Goal: Information Seeking & Learning: Learn about a topic

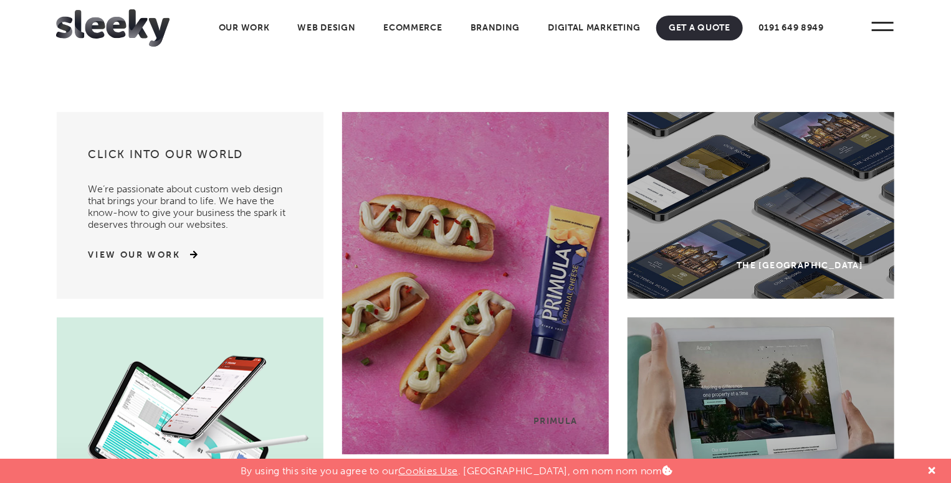
scroll to position [4067, 0]
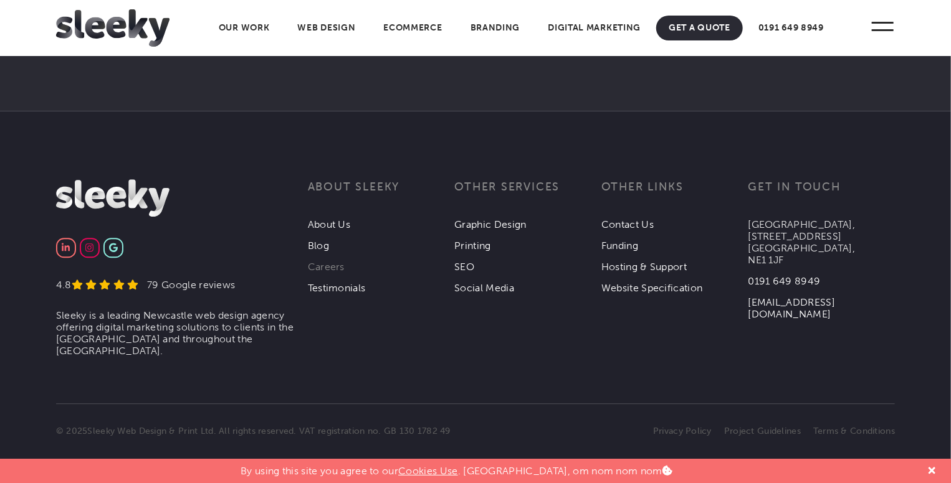
click at [339, 266] on link "Careers" at bounding box center [326, 267] width 37 height 12
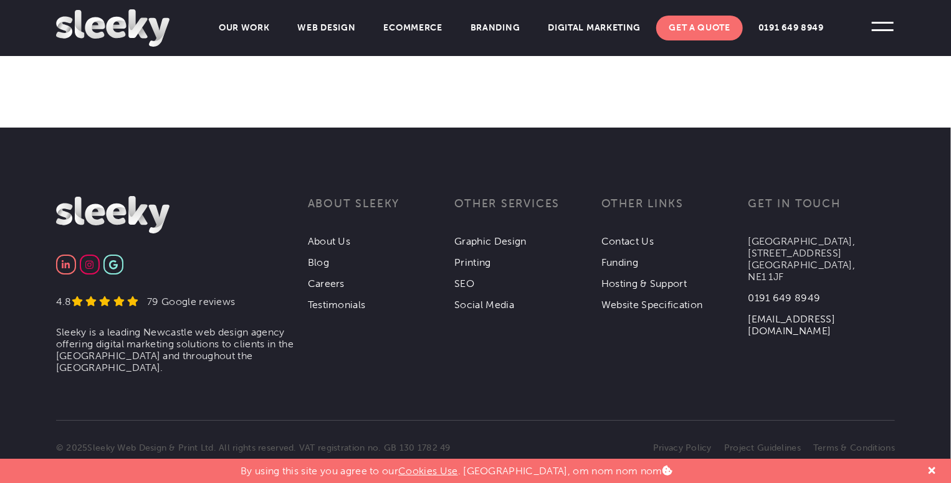
scroll to position [577, 0]
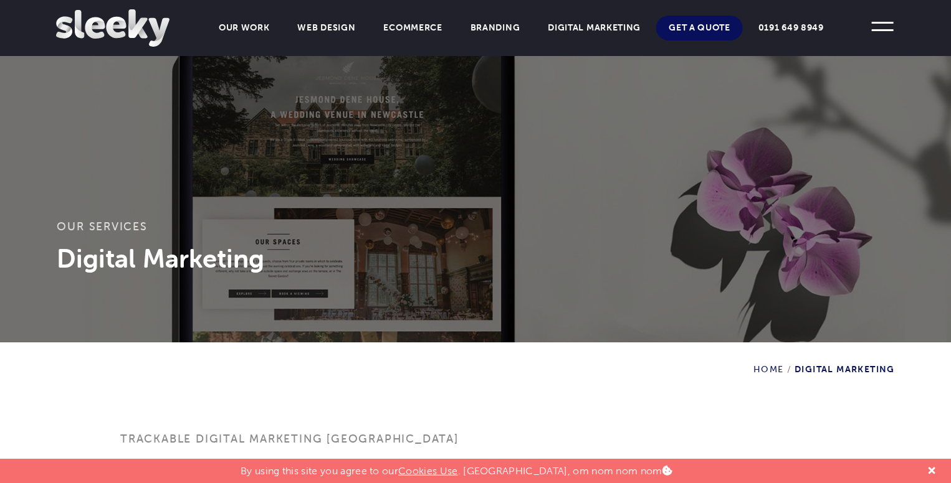
scroll to position [2749, 0]
